Goal: Task Accomplishment & Management: Use online tool/utility

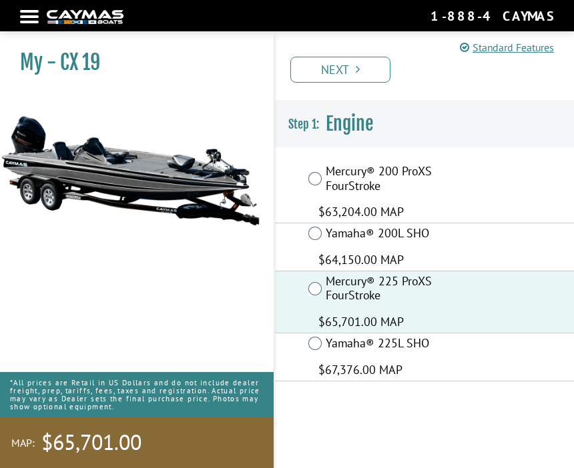
click at [360, 71] on link "Next" at bounding box center [340, 70] width 100 height 26
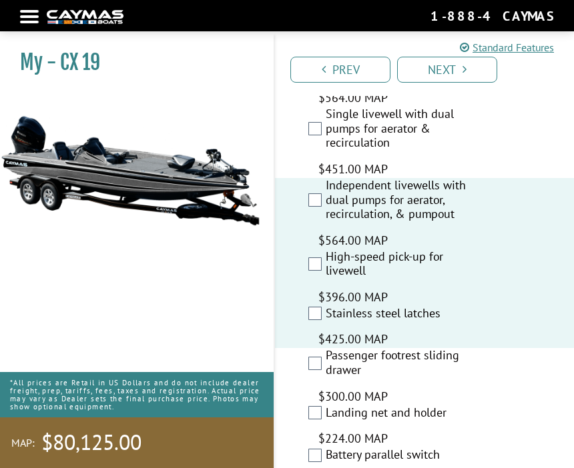
scroll to position [3191, 0]
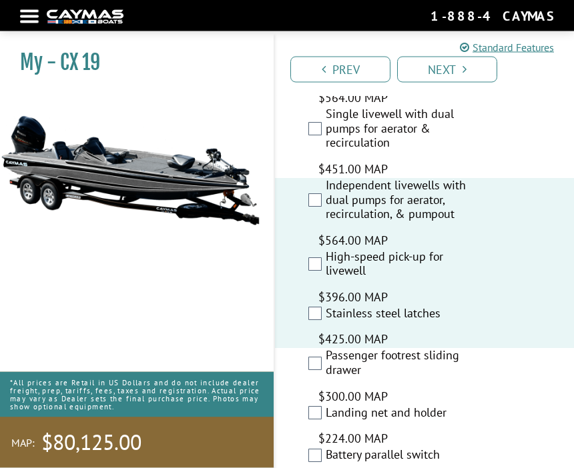
click at [326, 349] on label "Passenger footrest sliding drawer" at bounding box center [399, 365] width 147 height 32
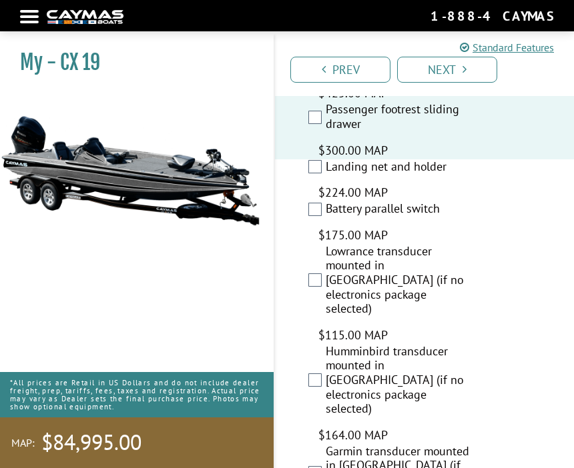
scroll to position [3409, 0]
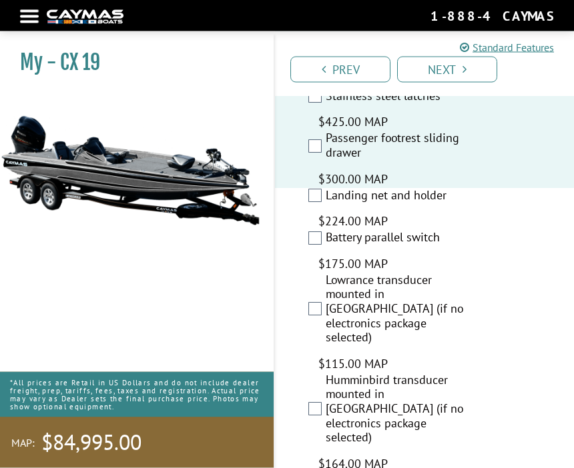
click at [450, 68] on link "Next" at bounding box center [447, 70] width 100 height 26
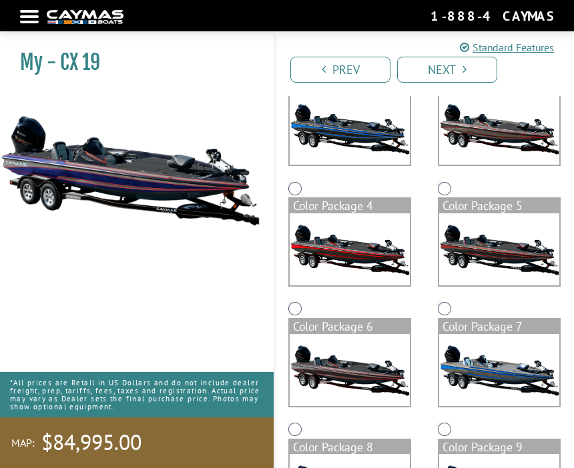
scroll to position [280, 0]
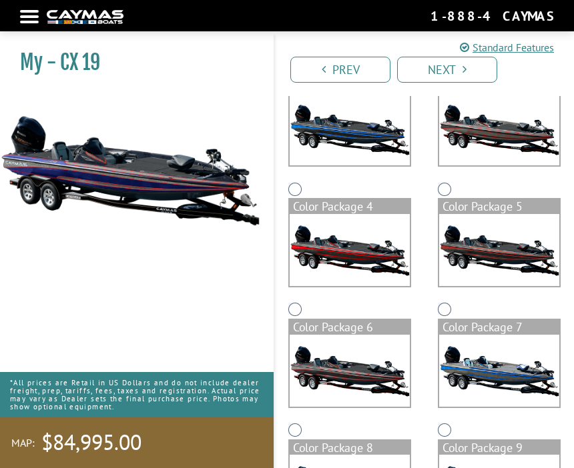
click at [339, 120] on img at bounding box center [350, 129] width 120 height 72
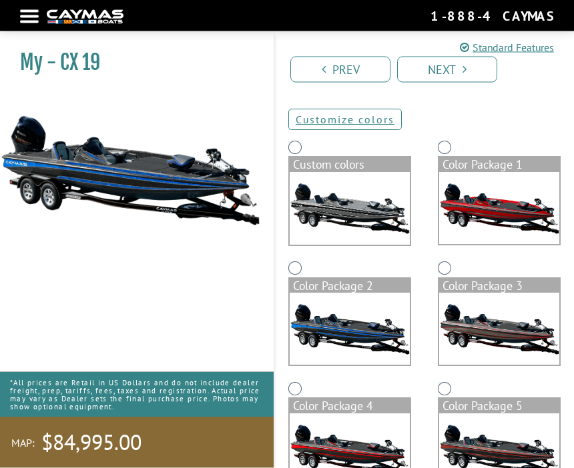
scroll to position [80, 0]
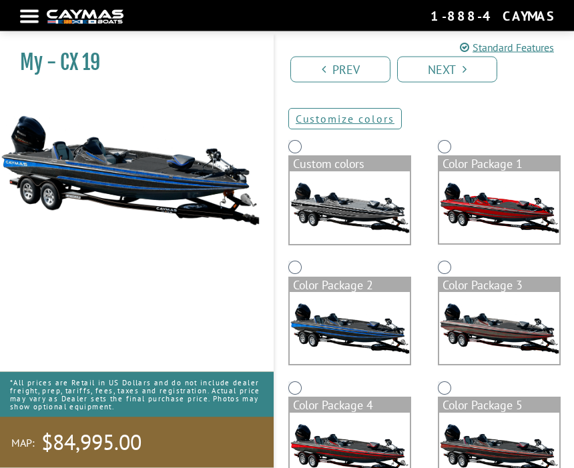
click at [313, 174] on img at bounding box center [350, 208] width 120 height 73
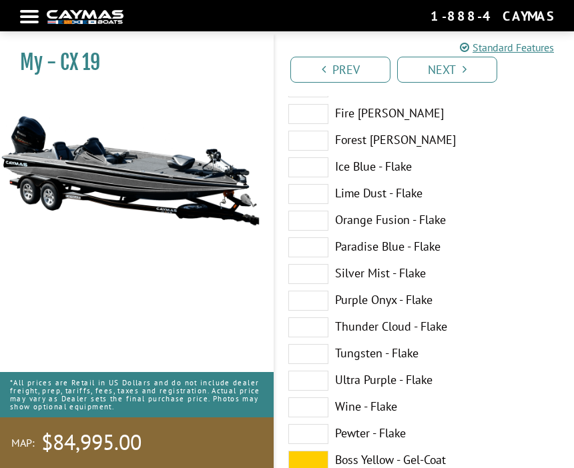
scroll to position [326, 0]
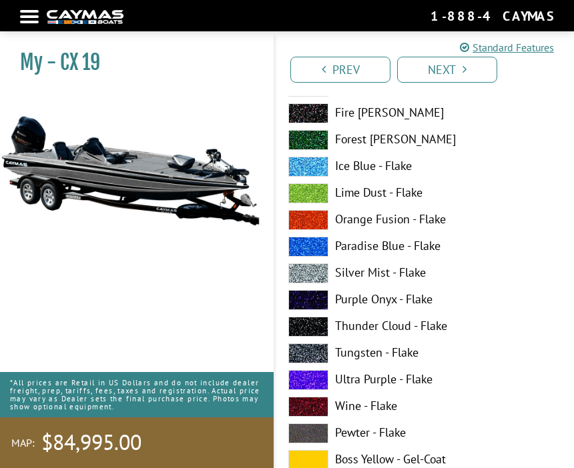
click at [356, 380] on label "Ultra Purple - Flake" at bounding box center [424, 380] width 272 height 20
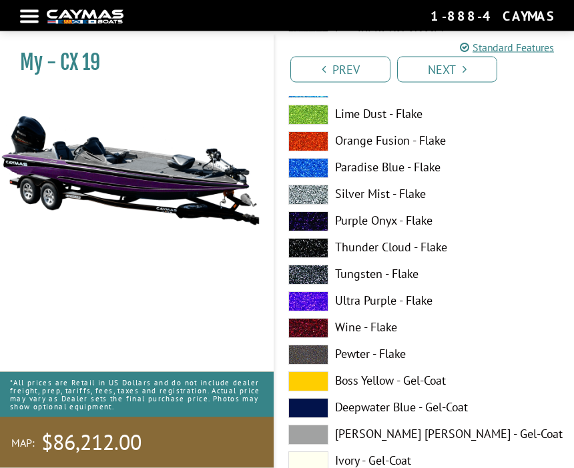
scroll to position [1221, 0]
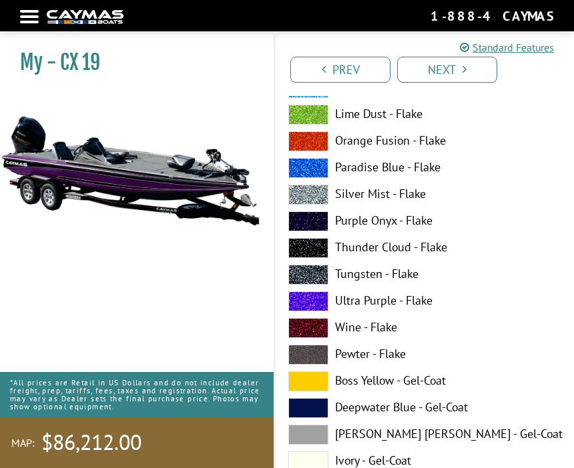
click at [307, 384] on span at bounding box center [308, 382] width 40 height 20
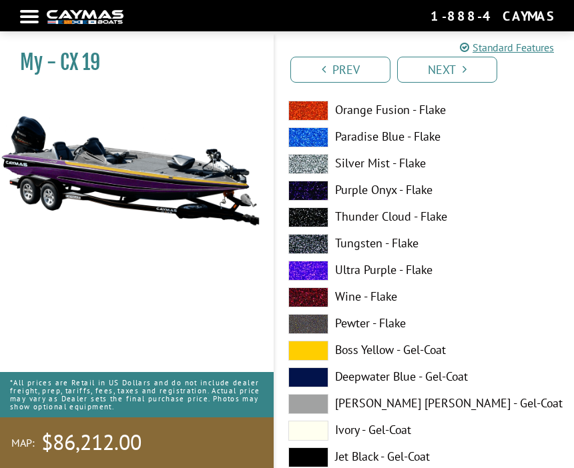
scroll to position [2076, 0]
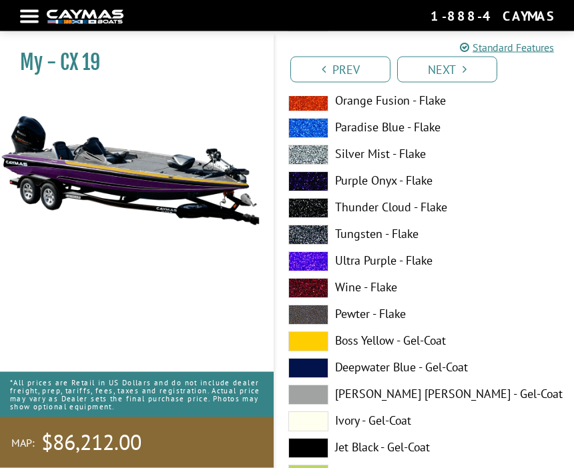
click at [318, 344] on span at bounding box center [308, 342] width 40 height 20
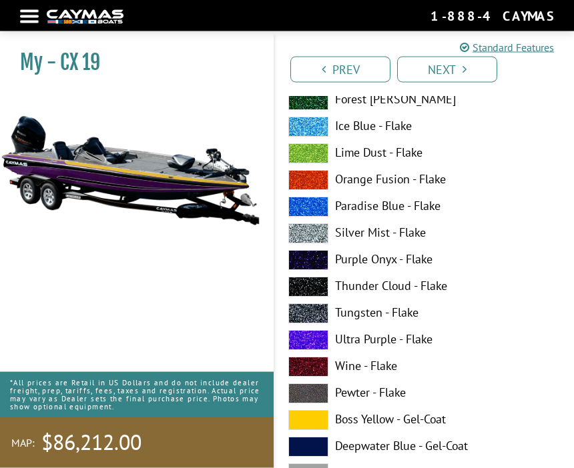
scroll to position [2814, 0]
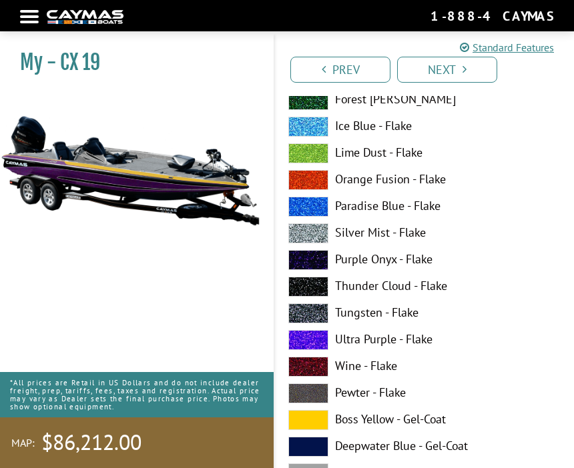
click at [312, 424] on span at bounding box center [308, 420] width 40 height 20
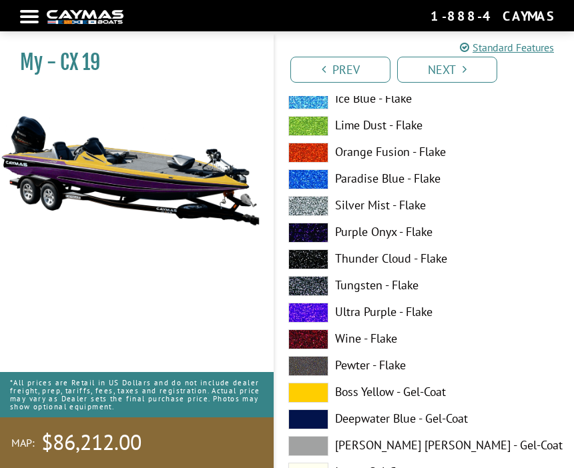
scroll to position [3664, 0]
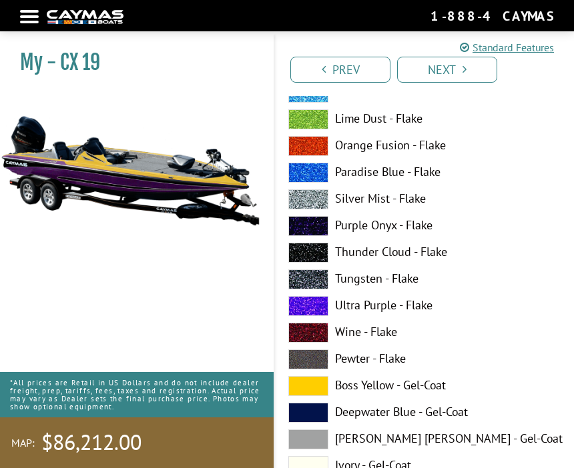
click at [310, 388] on span at bounding box center [308, 386] width 40 height 20
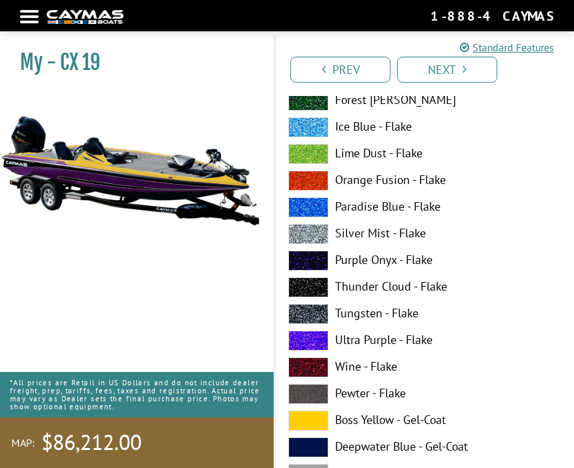
scroll to position [4446, 0]
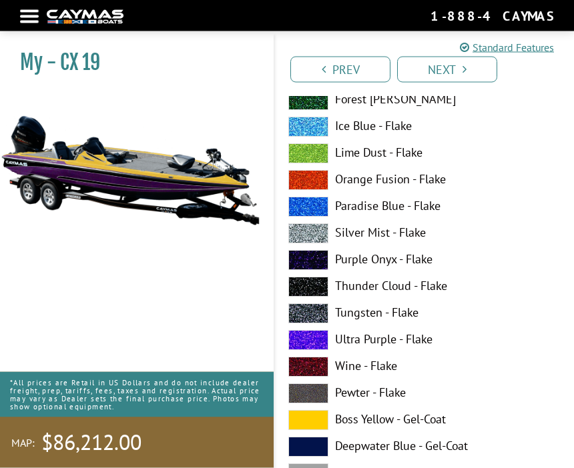
click at [313, 423] on span at bounding box center [308, 421] width 40 height 20
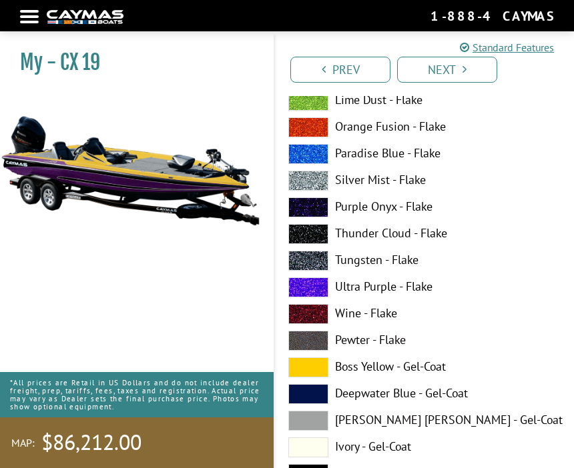
scroll to position [4498, 0]
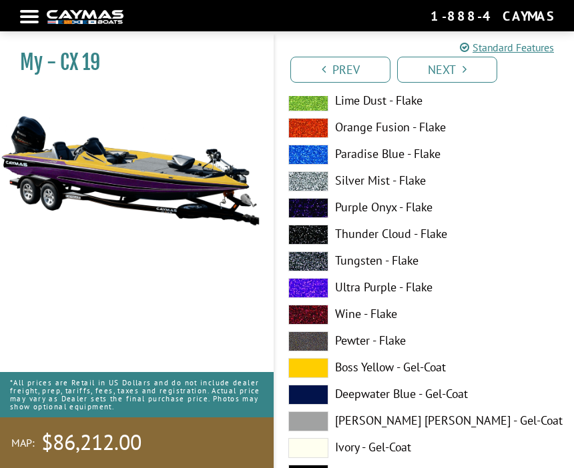
click at [309, 292] on span at bounding box center [308, 288] width 40 height 20
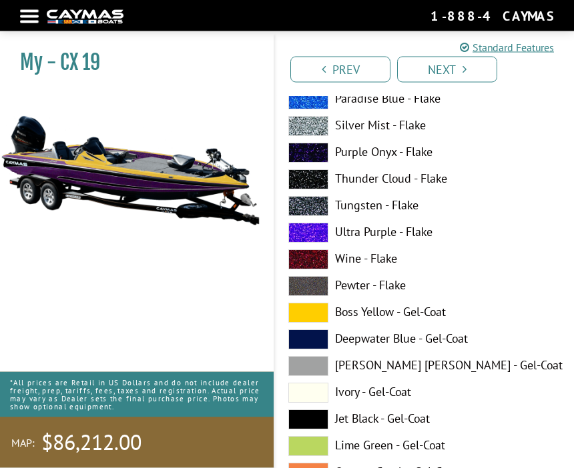
scroll to position [5370, 0]
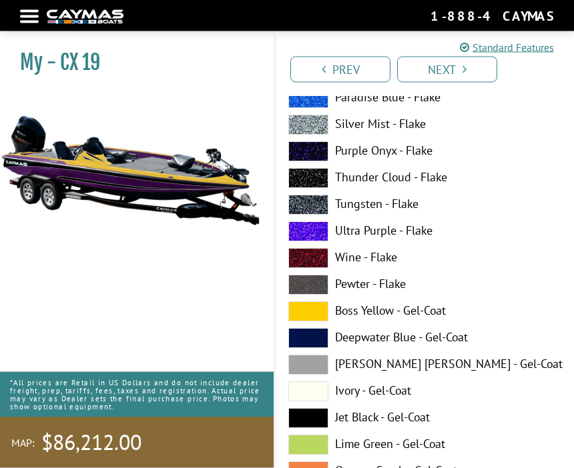
click at [304, 316] on span at bounding box center [308, 312] width 40 height 20
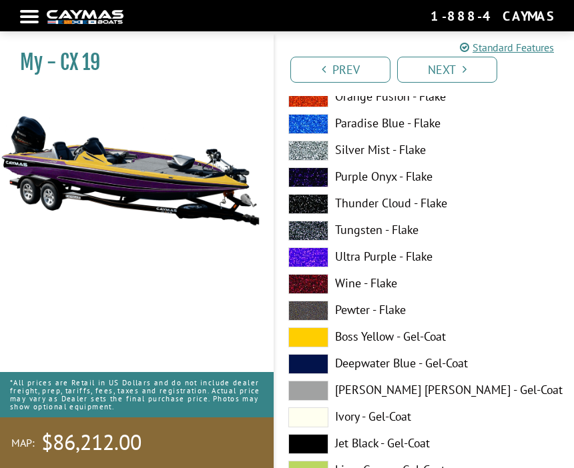
scroll to position [5342, 0]
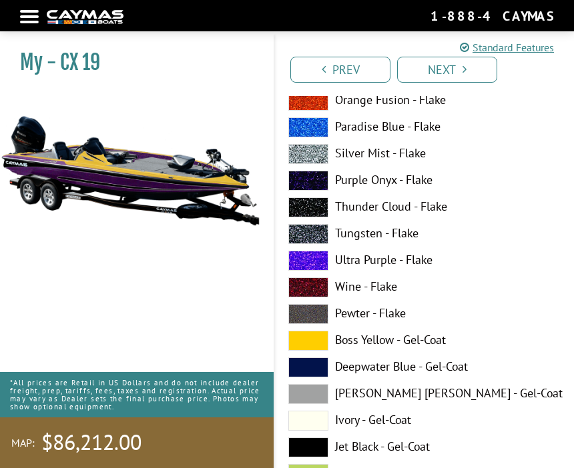
click at [308, 265] on span at bounding box center [308, 261] width 40 height 20
click at [304, 350] on span at bounding box center [308, 341] width 40 height 20
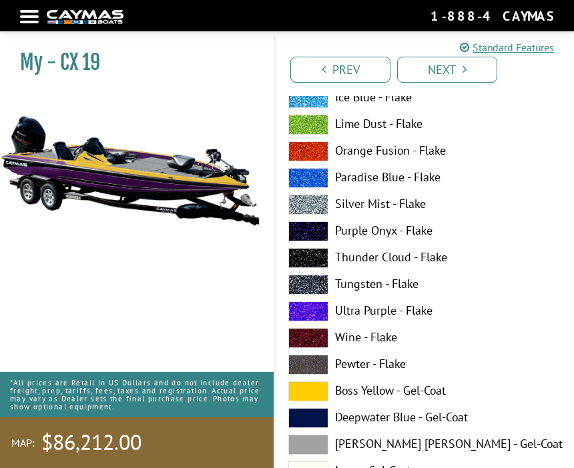
scroll to position [6107, 0]
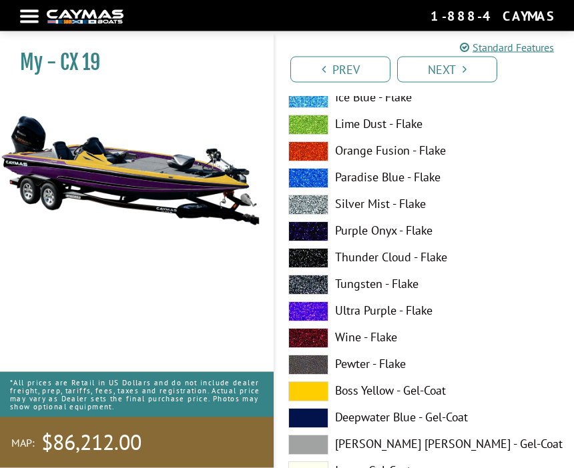
click at [312, 317] on span at bounding box center [308, 312] width 40 height 20
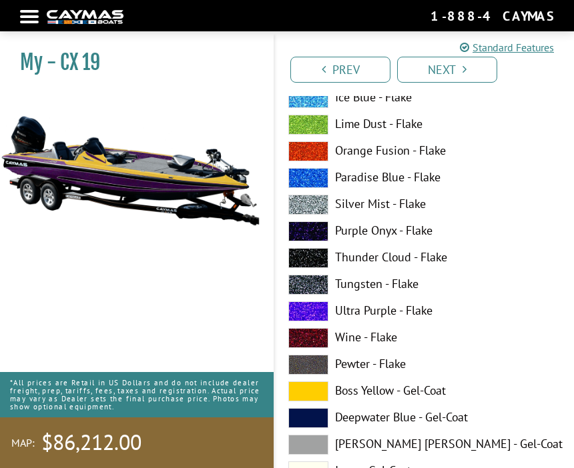
click at [306, 398] on span at bounding box center [308, 392] width 40 height 20
click at [306, 315] on span at bounding box center [308, 312] width 40 height 20
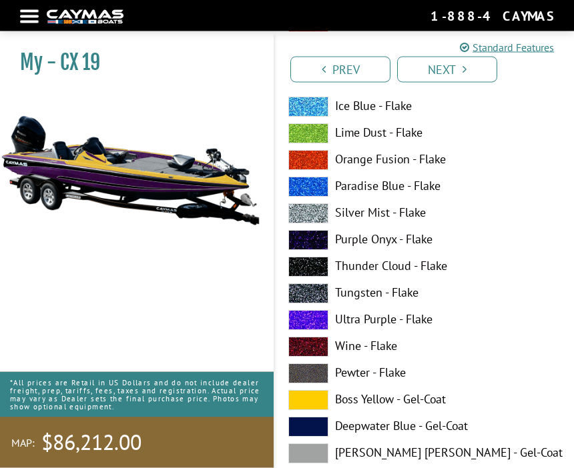
scroll to position [6915, 0]
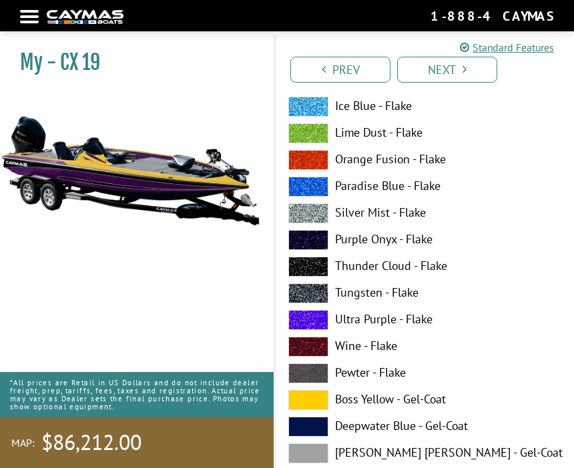
click at [304, 326] on span at bounding box center [308, 320] width 40 height 20
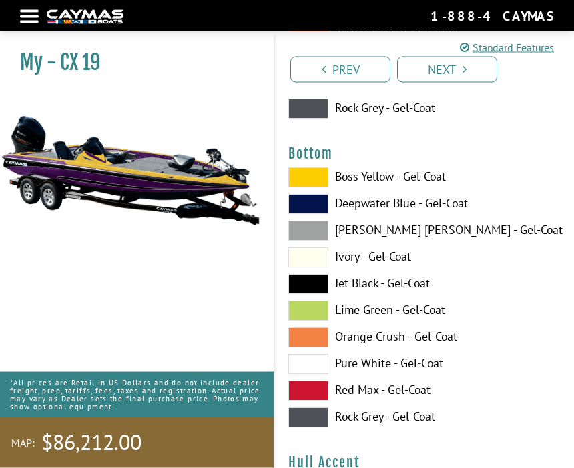
scroll to position [7446, 0]
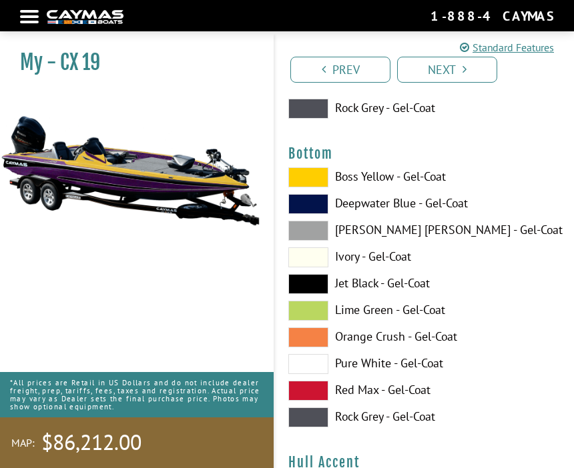
click at [310, 264] on span at bounding box center [308, 258] width 40 height 20
click at [303, 183] on span at bounding box center [308, 177] width 40 height 20
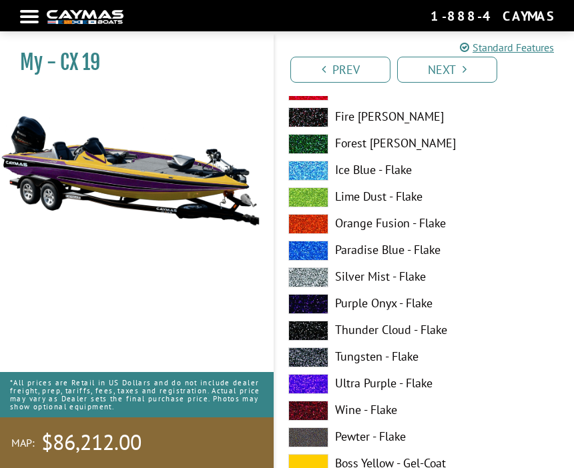
scroll to position [7988, 0]
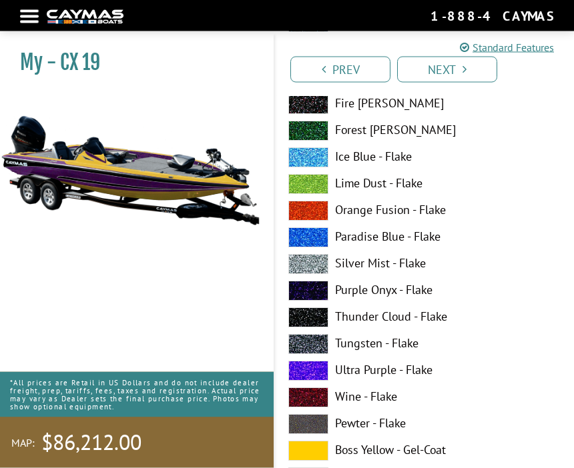
click at [303, 380] on span at bounding box center [308, 372] width 40 height 20
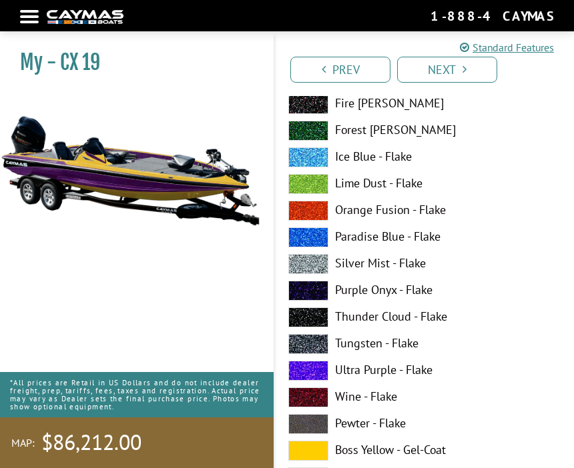
click at [312, 460] on span at bounding box center [308, 451] width 40 height 20
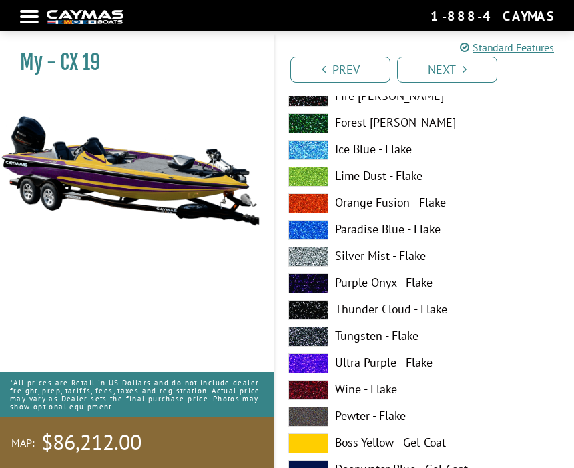
scroll to position [8814, 0]
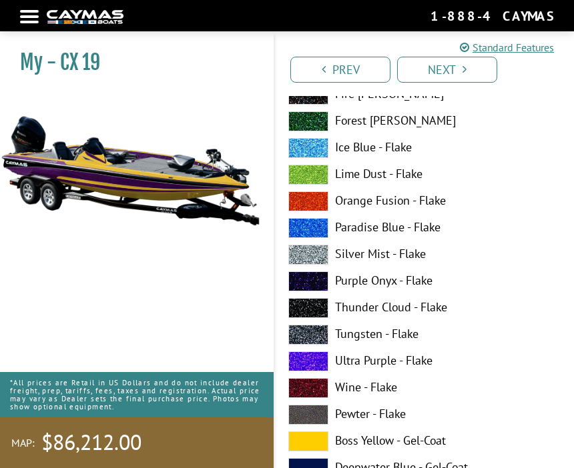
click at [306, 369] on span at bounding box center [308, 362] width 40 height 20
click at [308, 447] on span at bounding box center [308, 442] width 40 height 20
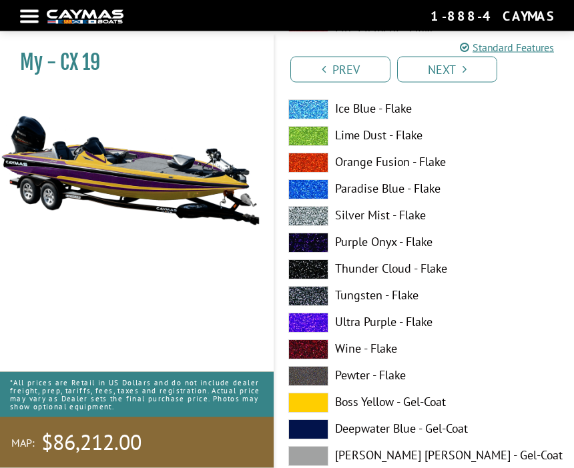
scroll to position [9679, 0]
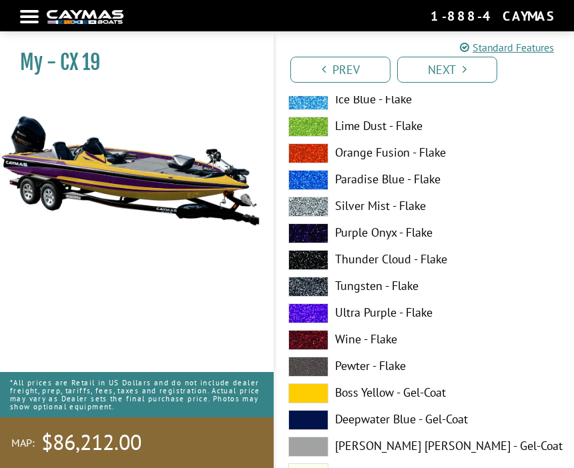
click at [310, 403] on span at bounding box center [308, 394] width 40 height 20
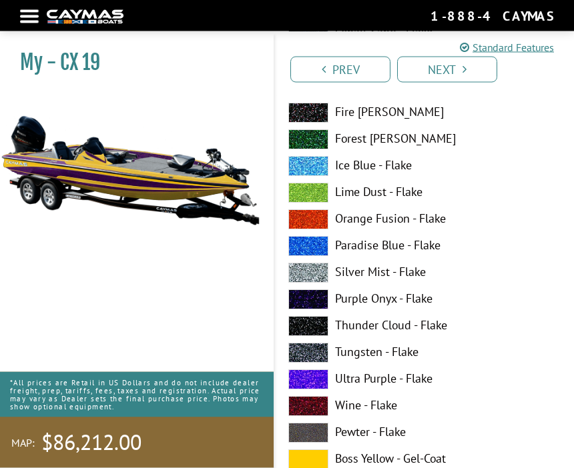
scroll to position [10429, 0]
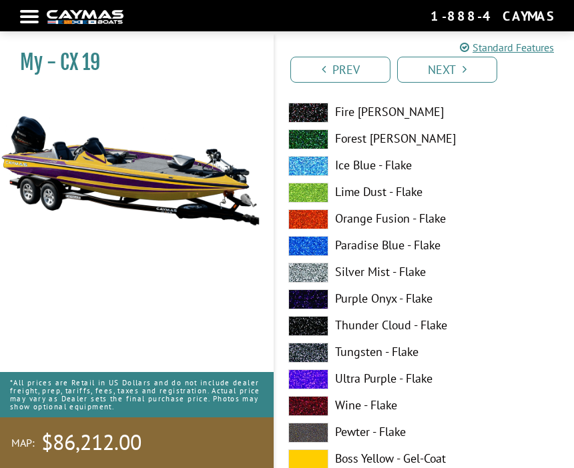
click at [307, 390] on span at bounding box center [308, 380] width 40 height 20
click at [308, 468] on span at bounding box center [308, 460] width 40 height 20
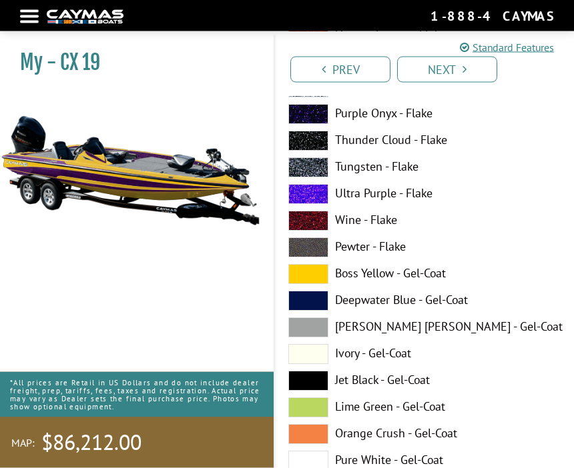
click at [306, 360] on span at bounding box center [308, 355] width 40 height 20
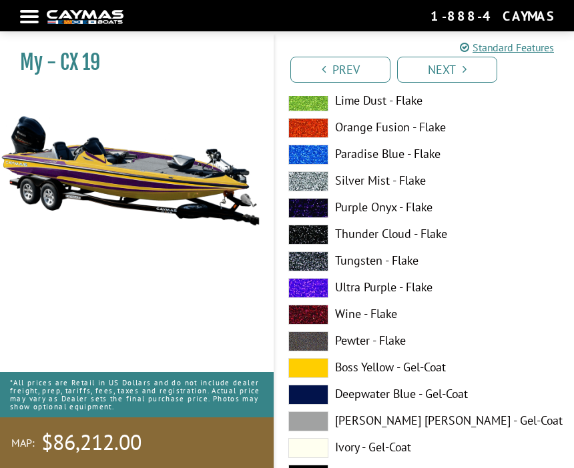
scroll to position [10519, 0]
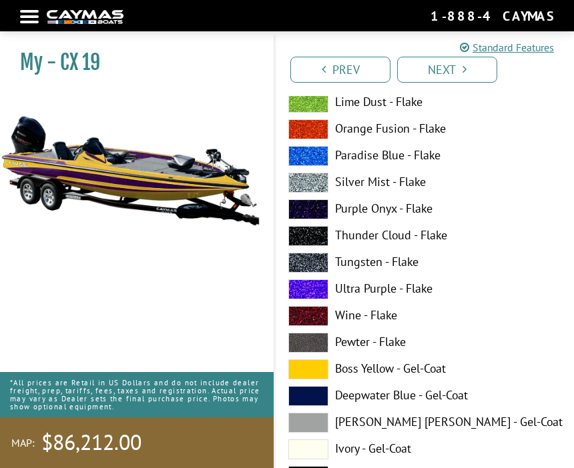
click at [306, 300] on span at bounding box center [308, 290] width 40 height 20
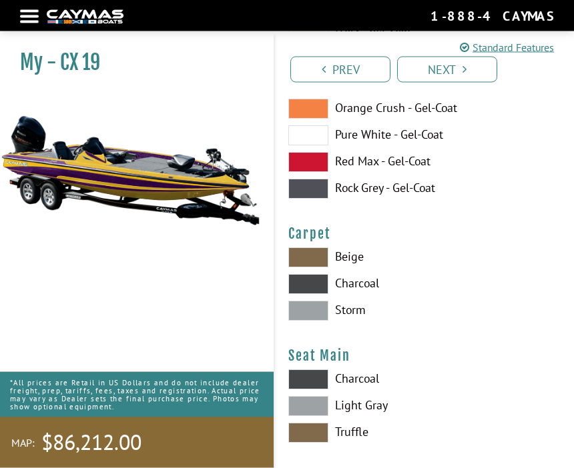
scroll to position [10941, 0]
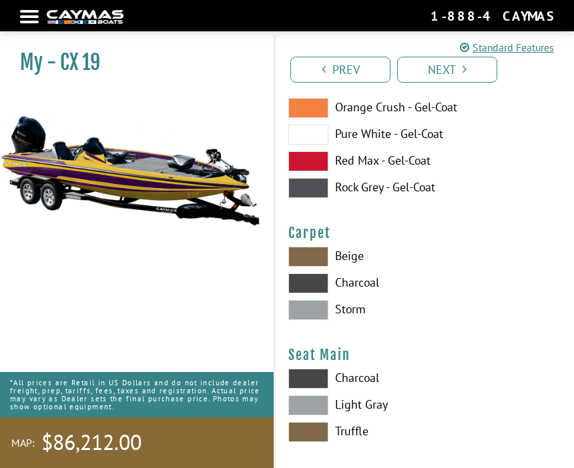
click at [310, 320] on span at bounding box center [308, 310] width 40 height 20
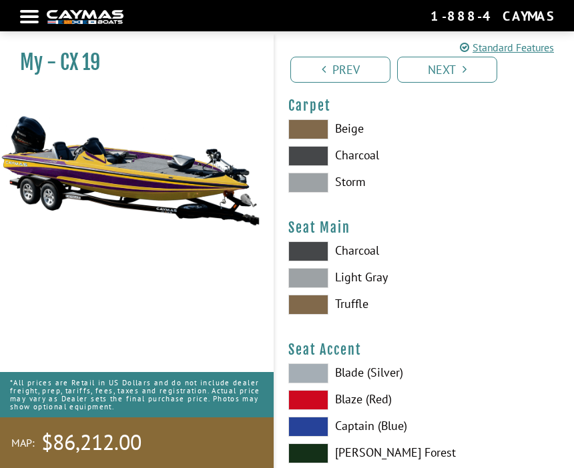
scroll to position [11069, 0]
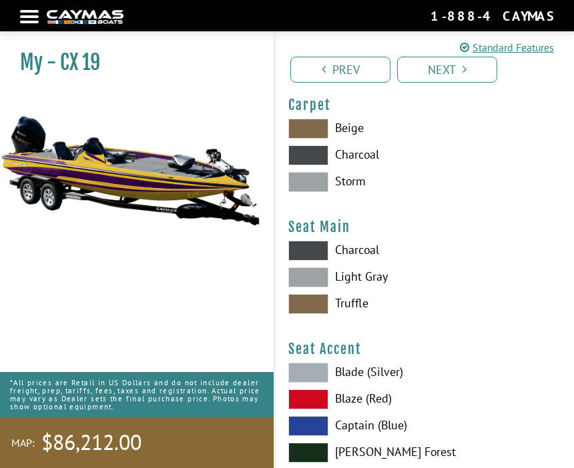
click at [356, 288] on label "Light Gray" at bounding box center [424, 278] width 272 height 20
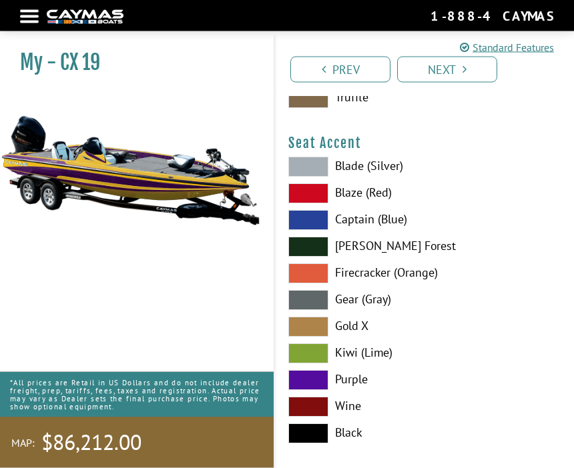
scroll to position [11273, 0]
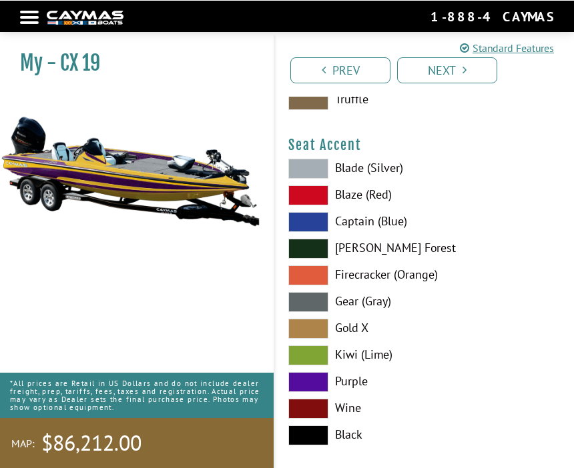
click at [310, 392] on span at bounding box center [308, 382] width 40 height 20
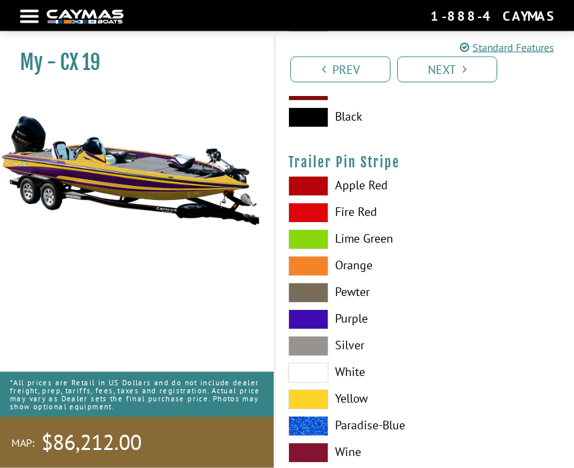
scroll to position [11592, 0]
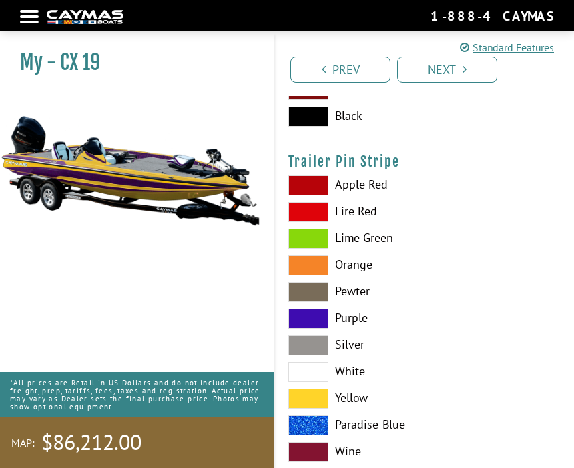
click at [306, 409] on span at bounding box center [308, 399] width 40 height 20
click at [307, 382] on span at bounding box center [308, 372] width 40 height 20
click at [306, 409] on span at bounding box center [308, 399] width 40 height 20
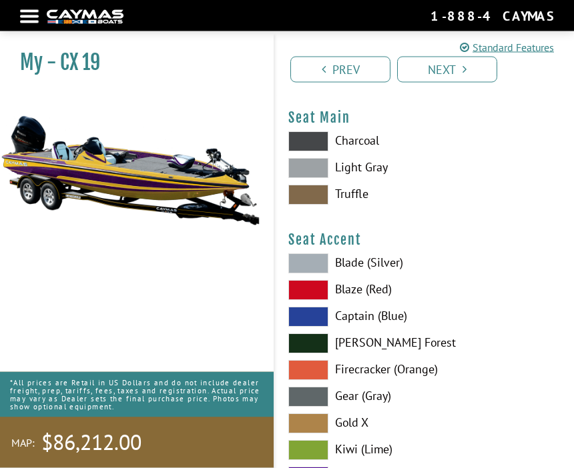
scroll to position [11175, 0]
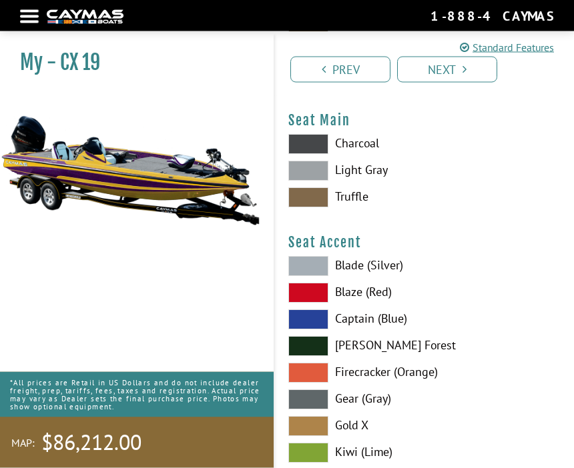
click at [438, 67] on link "Next" at bounding box center [447, 70] width 100 height 26
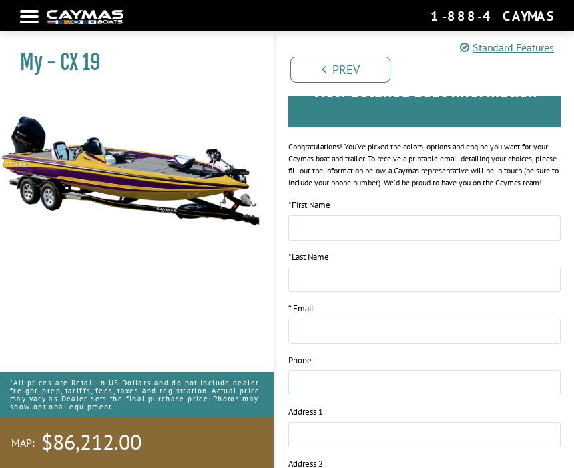
scroll to position [0, 0]
